Goal: Find specific page/section: Find specific page/section

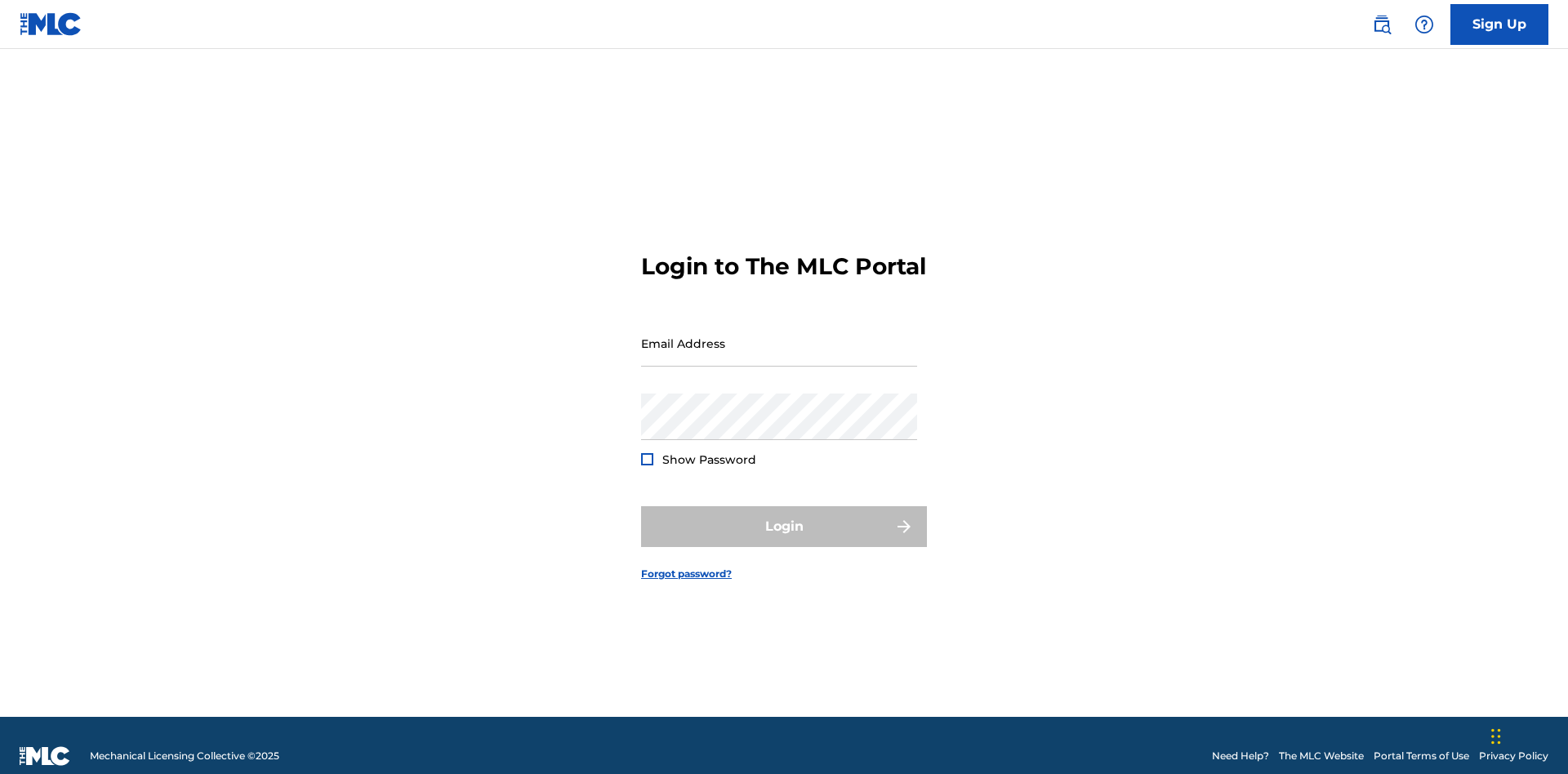
scroll to position [21, 0]
type input "[EMAIL_ADDRESS][DOMAIN_NAME]"
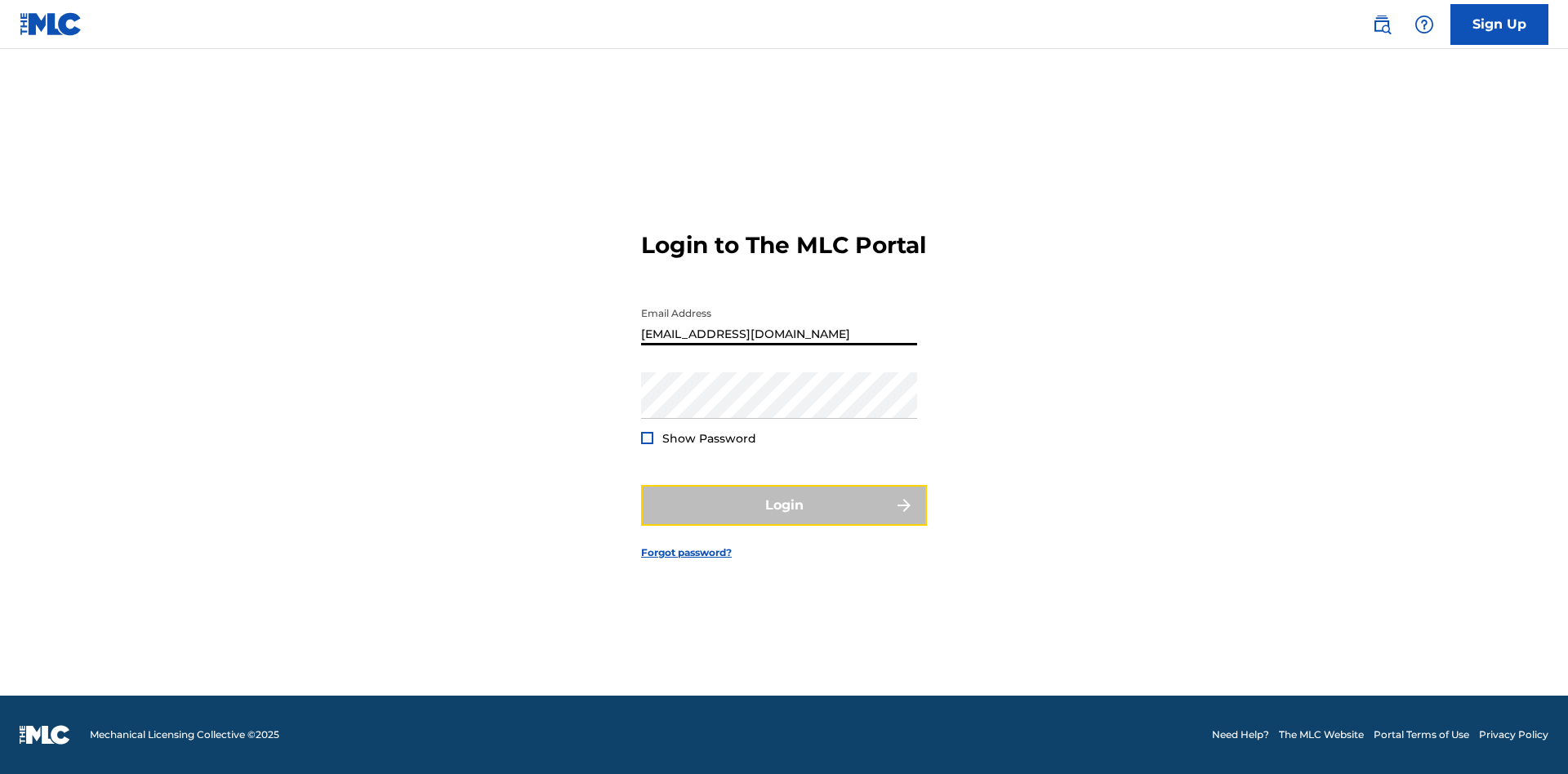
click at [784, 519] on button "Login" at bounding box center [784, 505] width 286 height 41
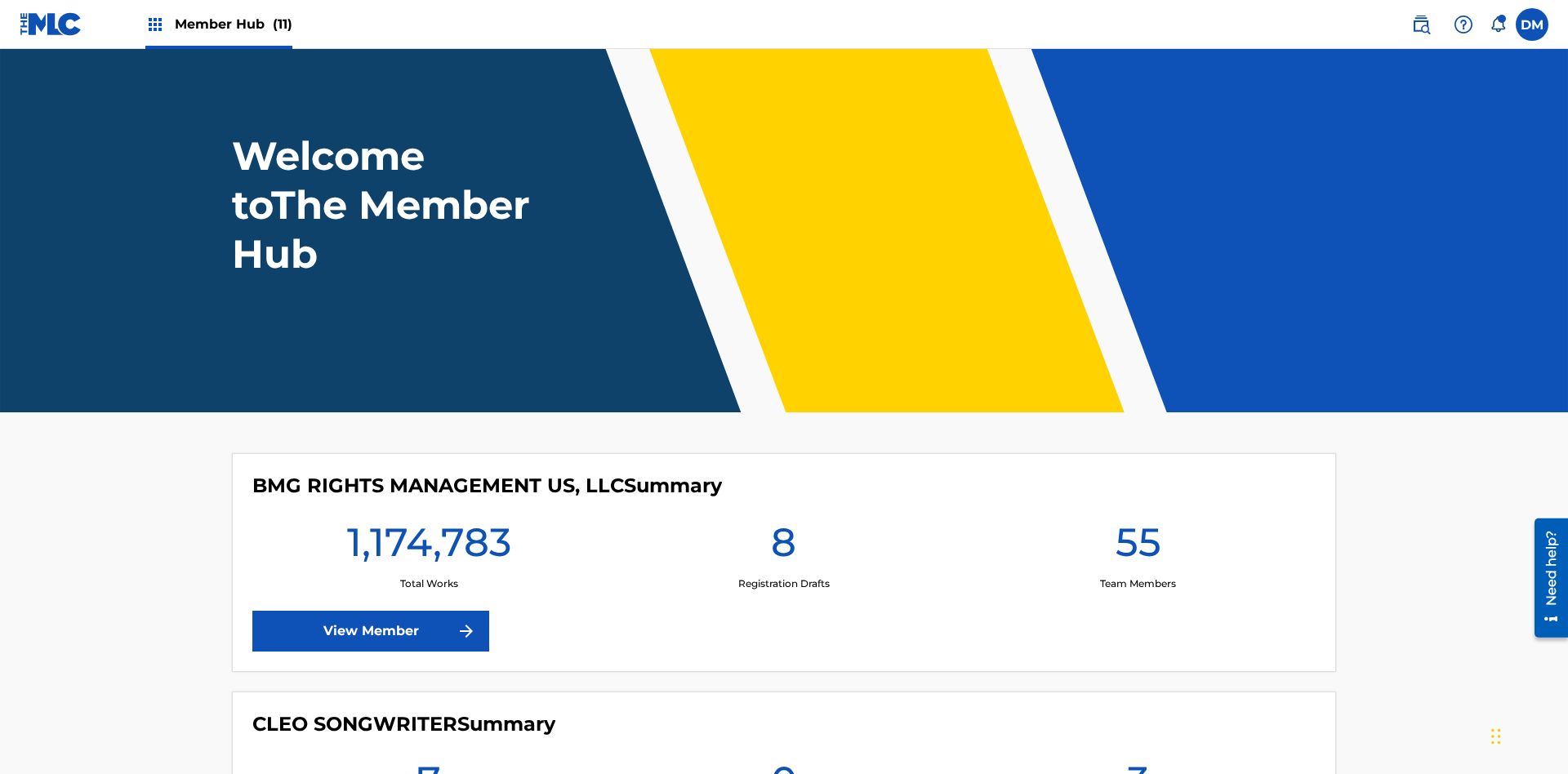
click at [233, 24] on span "Member Hub (11)" at bounding box center [234, 24] width 118 height 19
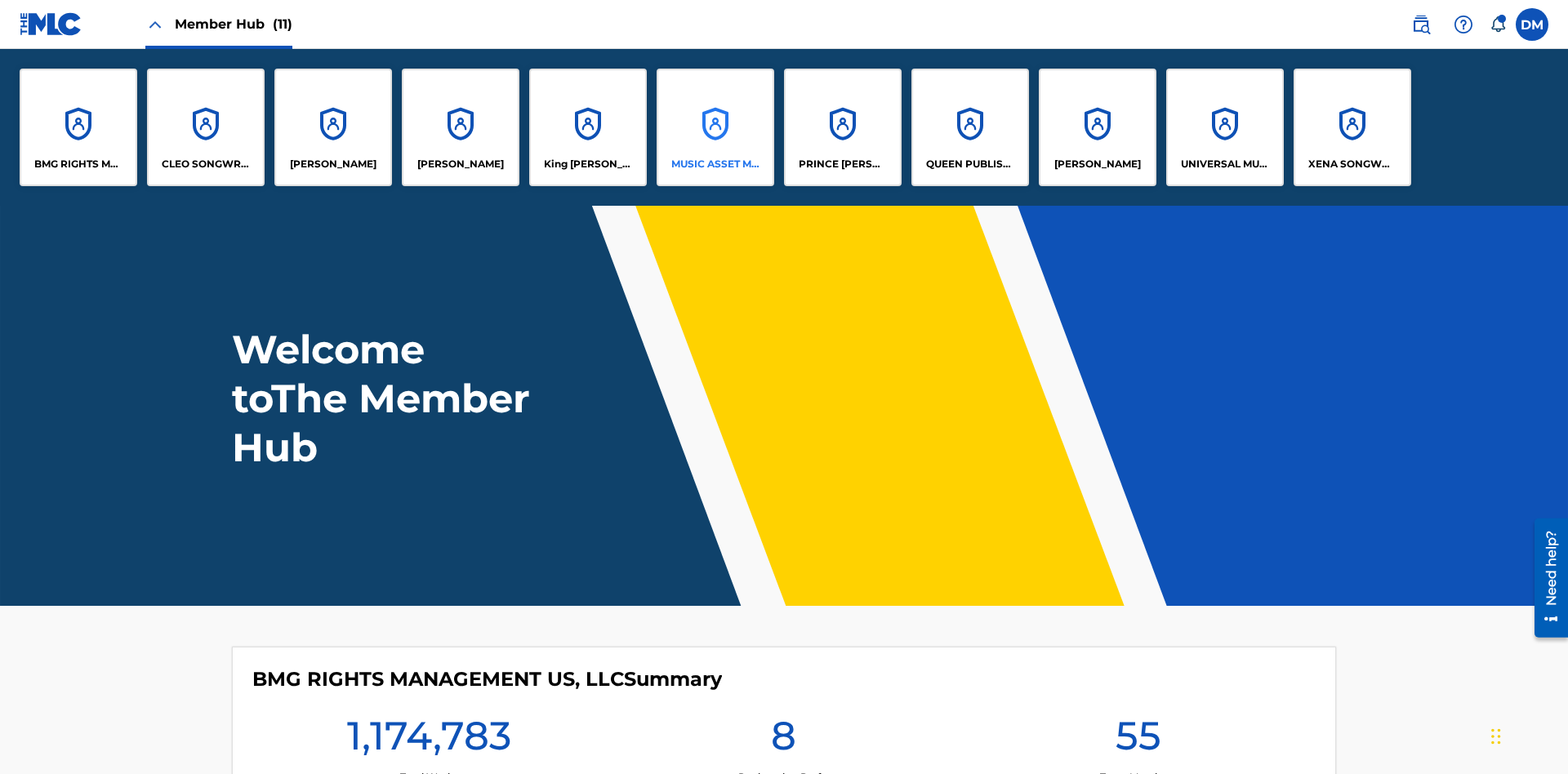
click at [714, 164] on p "MUSIC ASSET MANAGEMENT (MAM)" at bounding box center [715, 163] width 89 height 14
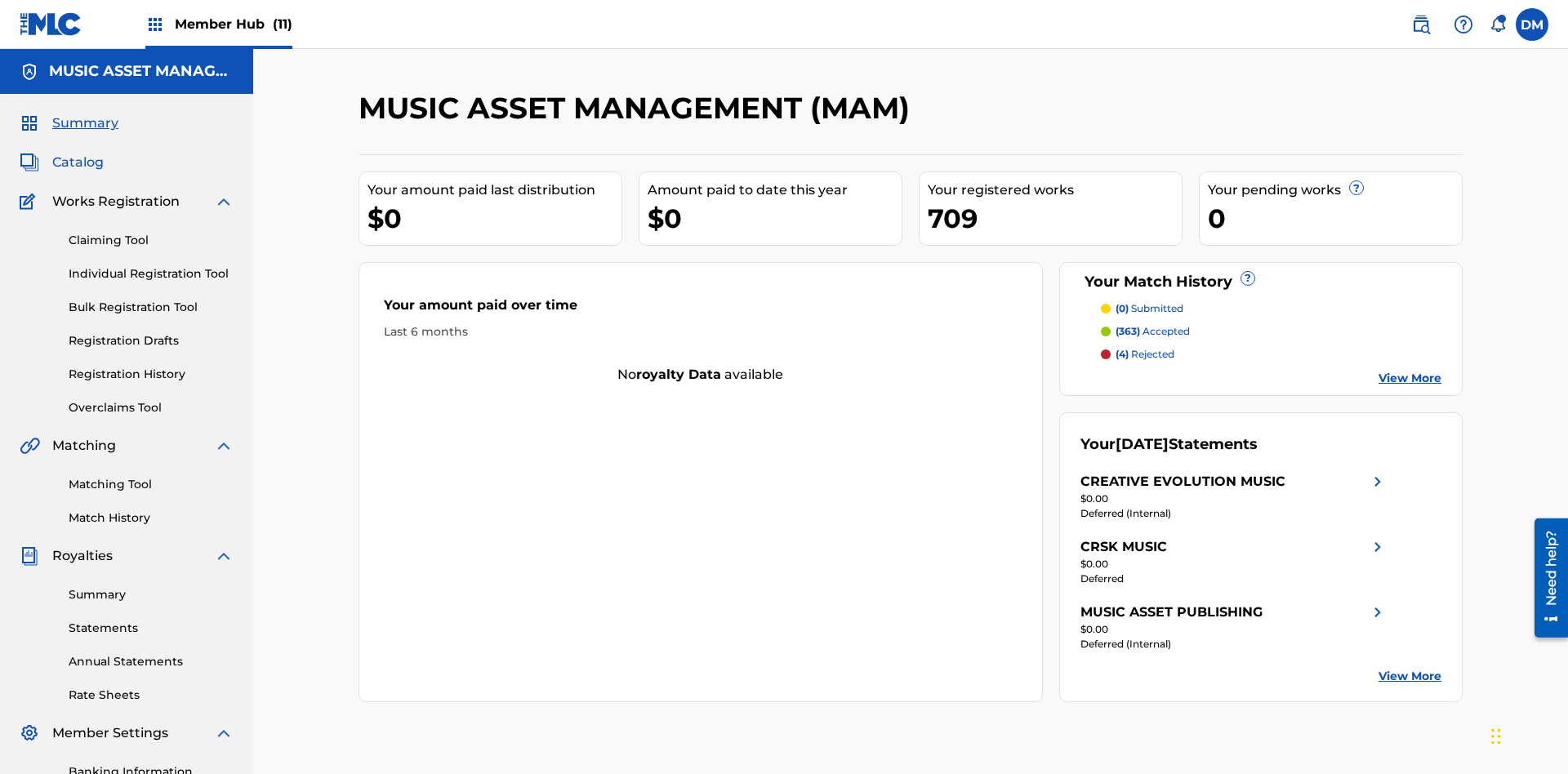
click at [78, 152] on span "Catalog" at bounding box center [78, 162] width 52 height 19
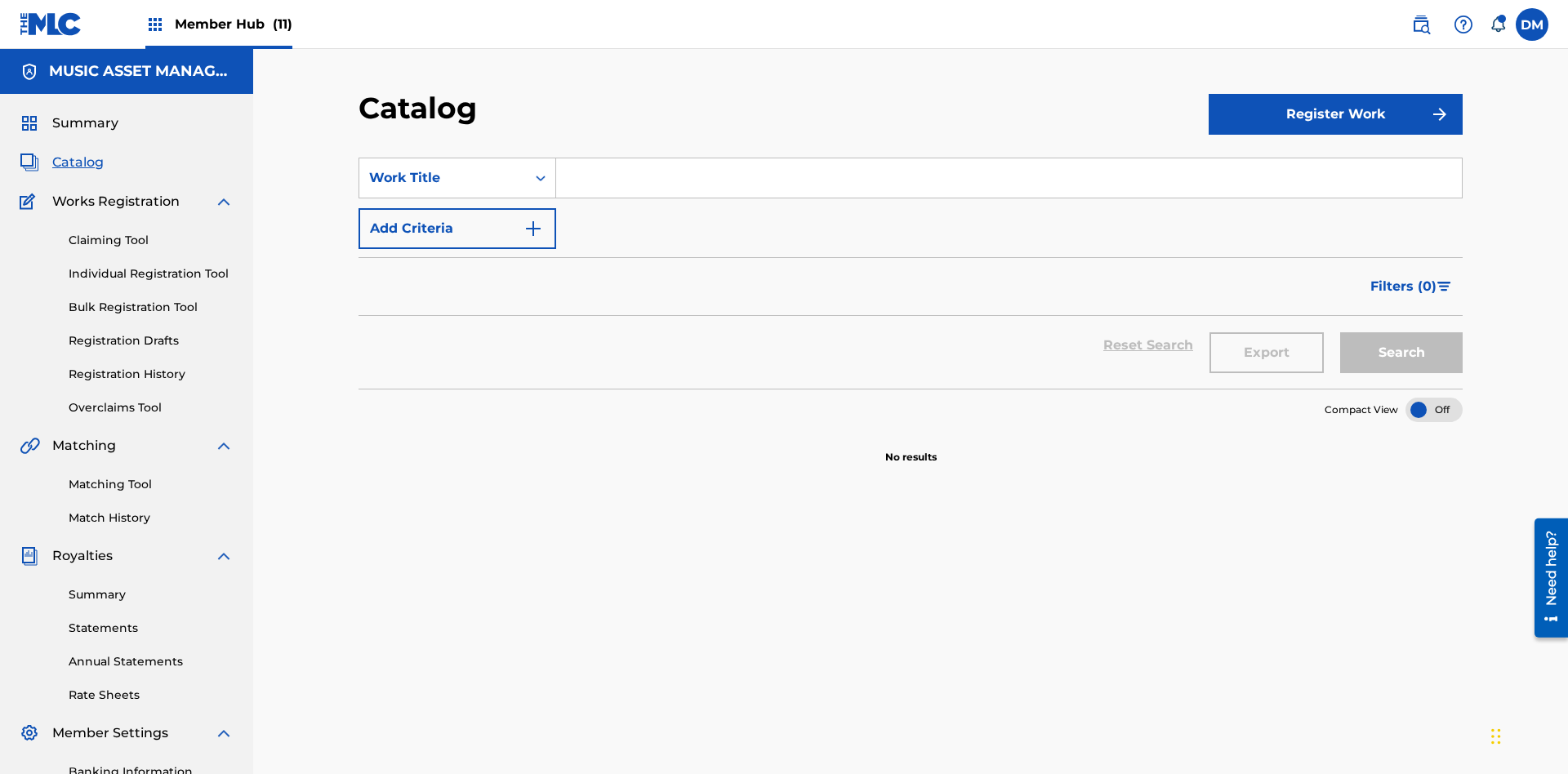
click at [1434, 398] on div at bounding box center [1434, 409] width 58 height 25
